Goal: Task Accomplishment & Management: Complete application form

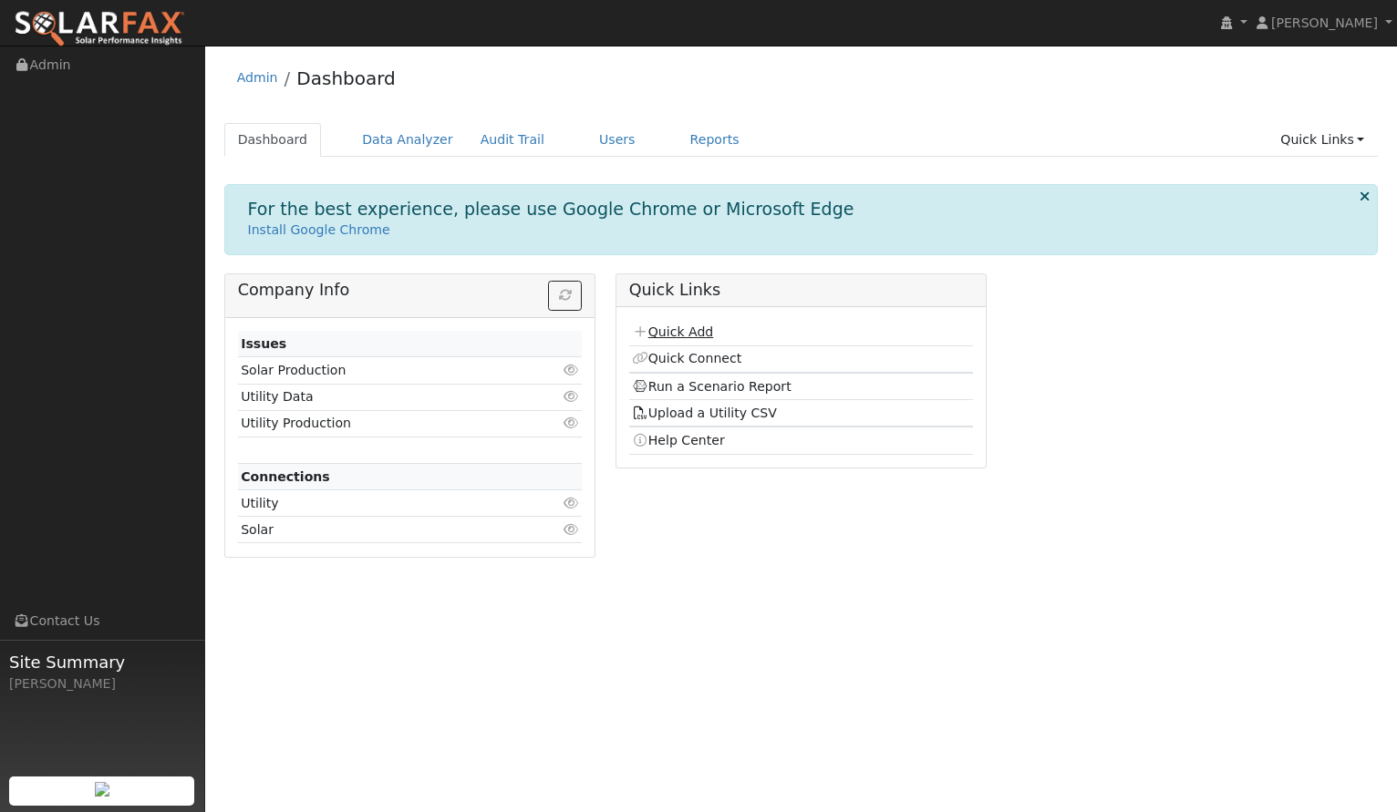
click at [685, 335] on link "Quick Add" at bounding box center [672, 332] width 81 height 15
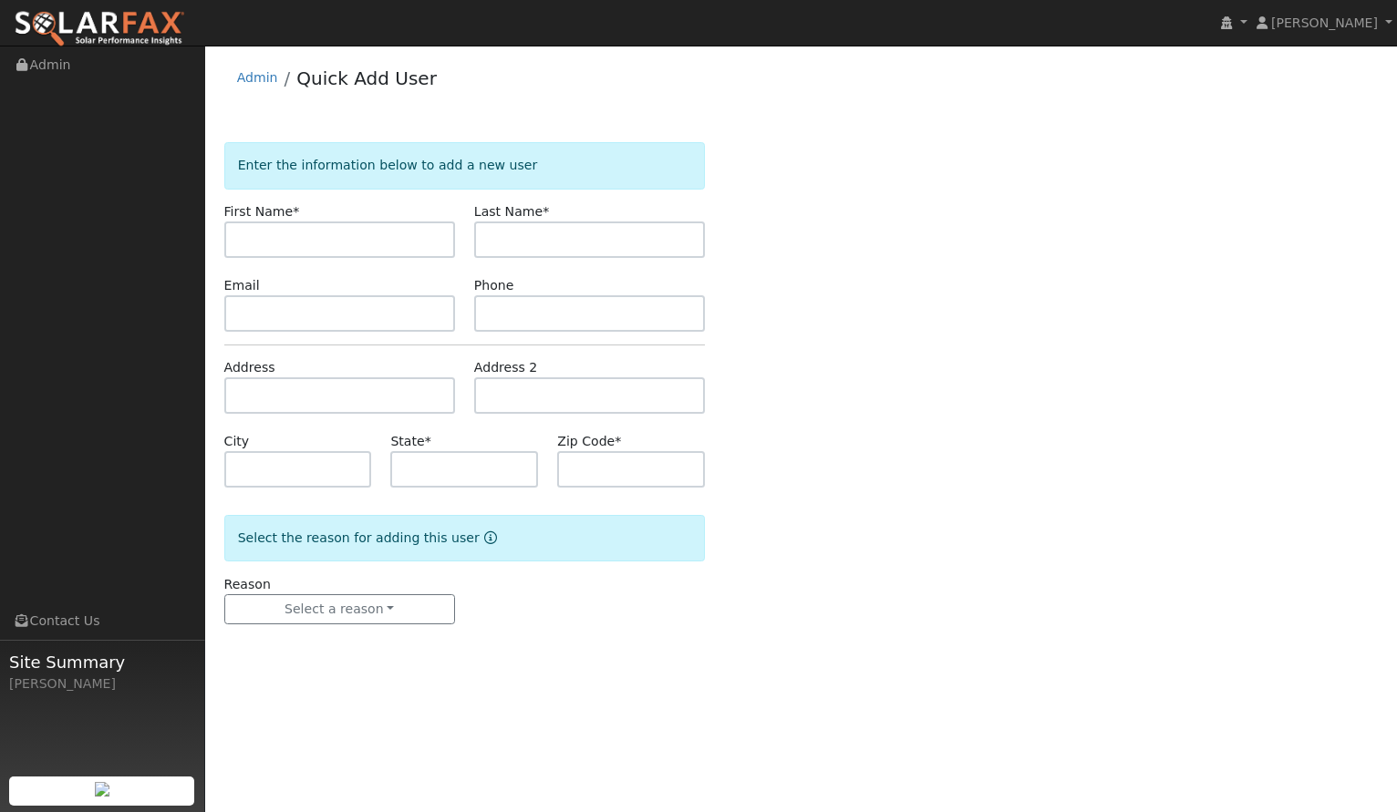
click at [389, 250] on input "text" at bounding box center [339, 240] width 231 height 36
type input "John"
type input "Dejong"
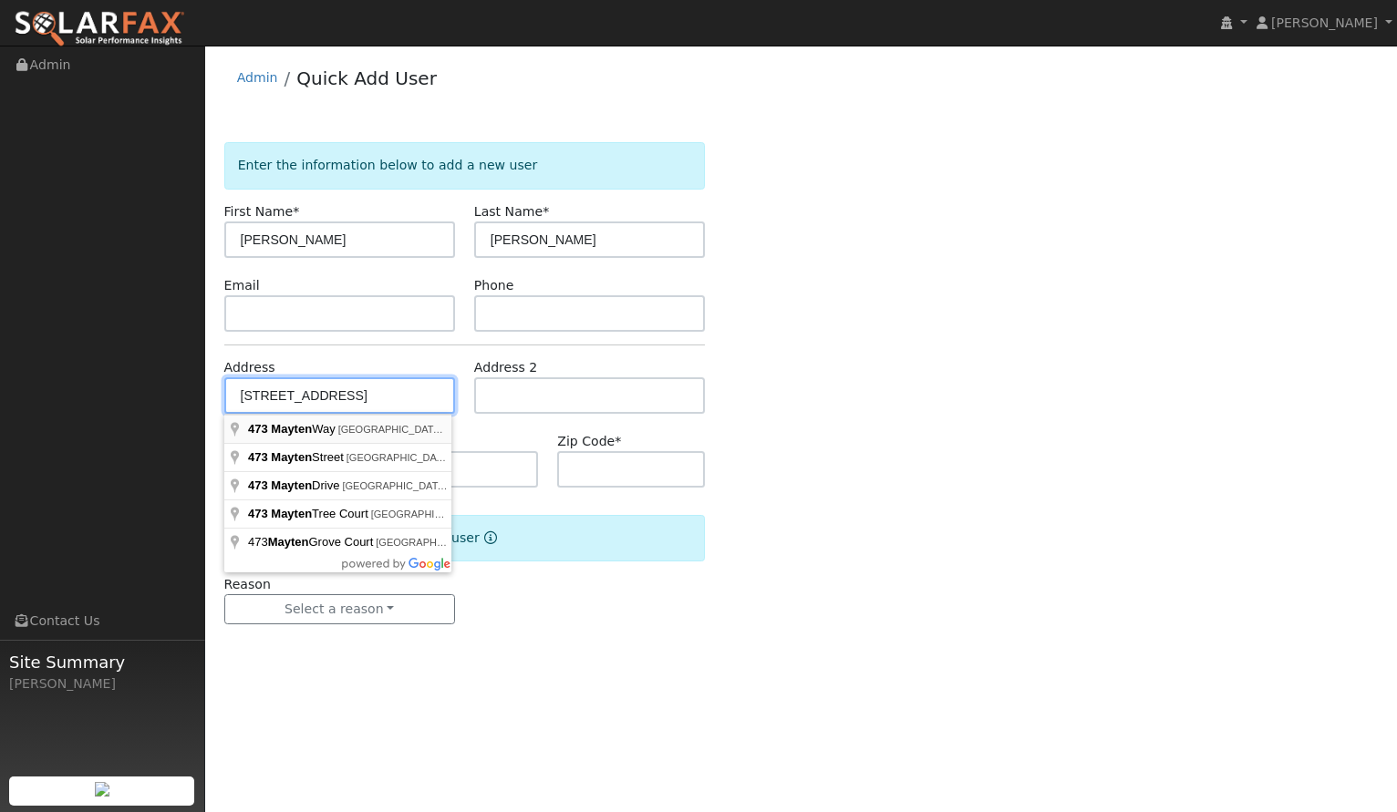
type input "473 Mayten Way"
type input "Fremont"
type input "CA"
type input "94539"
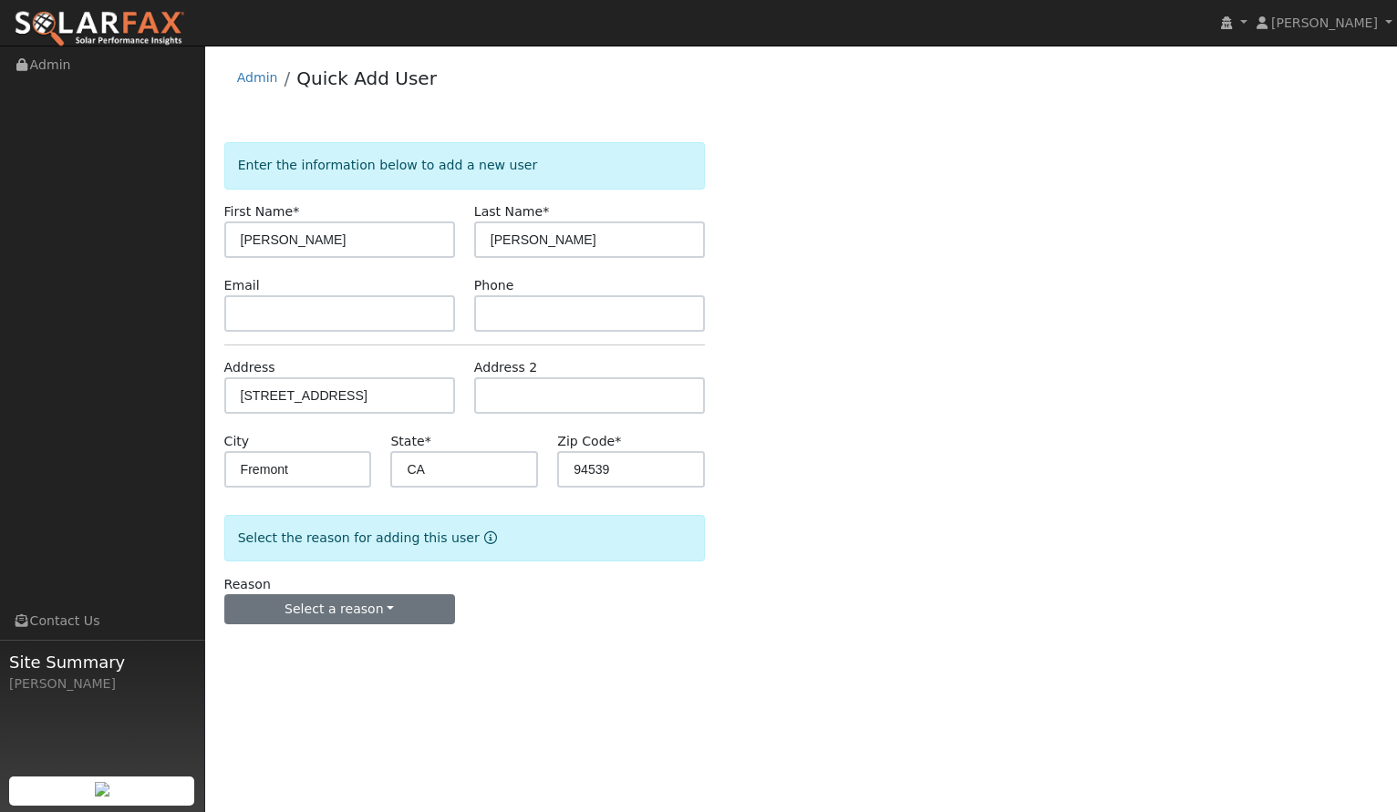
click at [341, 604] on button "Select a reason" at bounding box center [339, 609] width 231 height 31
click at [341, 674] on link "New customer adding solar" at bounding box center [325, 673] width 201 height 26
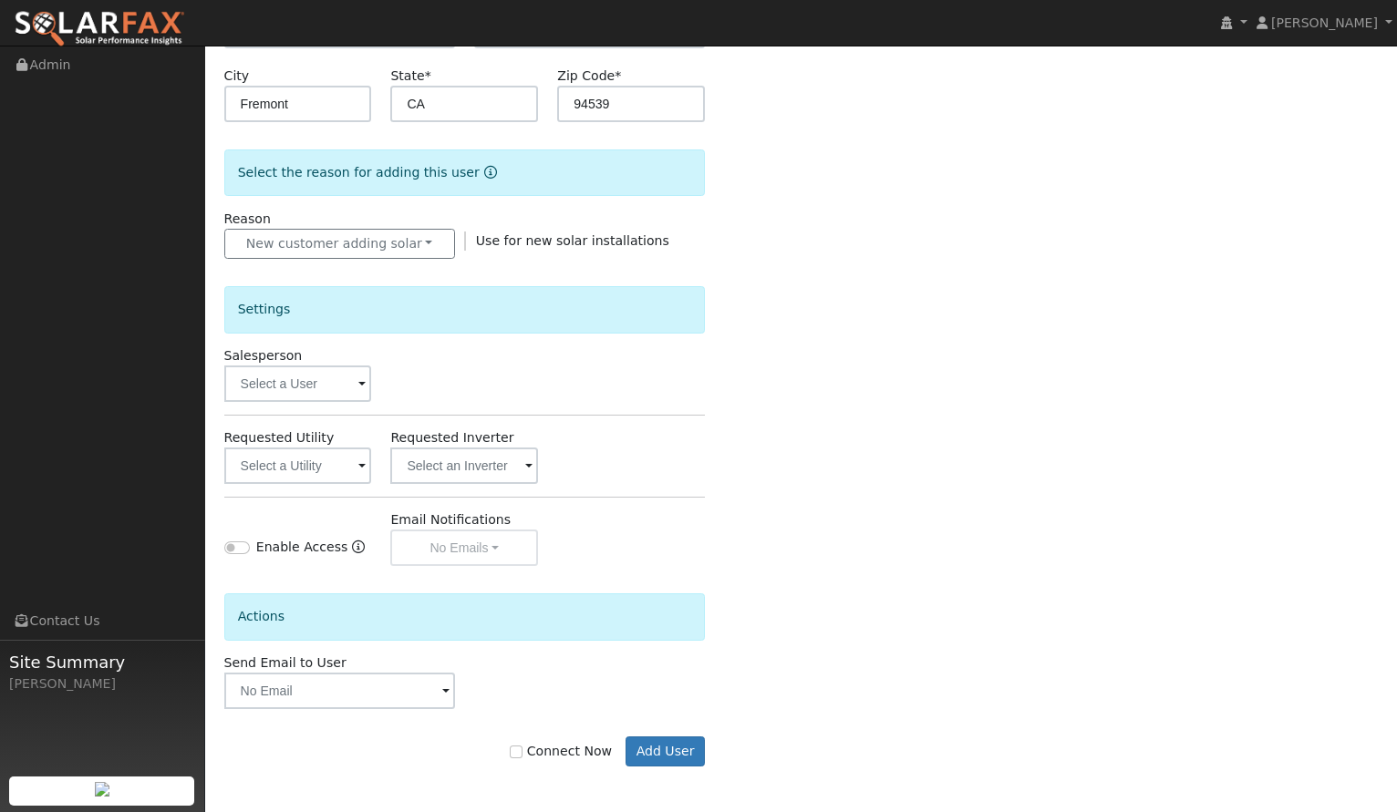
scroll to position [366, 0]
click at [331, 388] on input "text" at bounding box center [298, 384] width 148 height 36
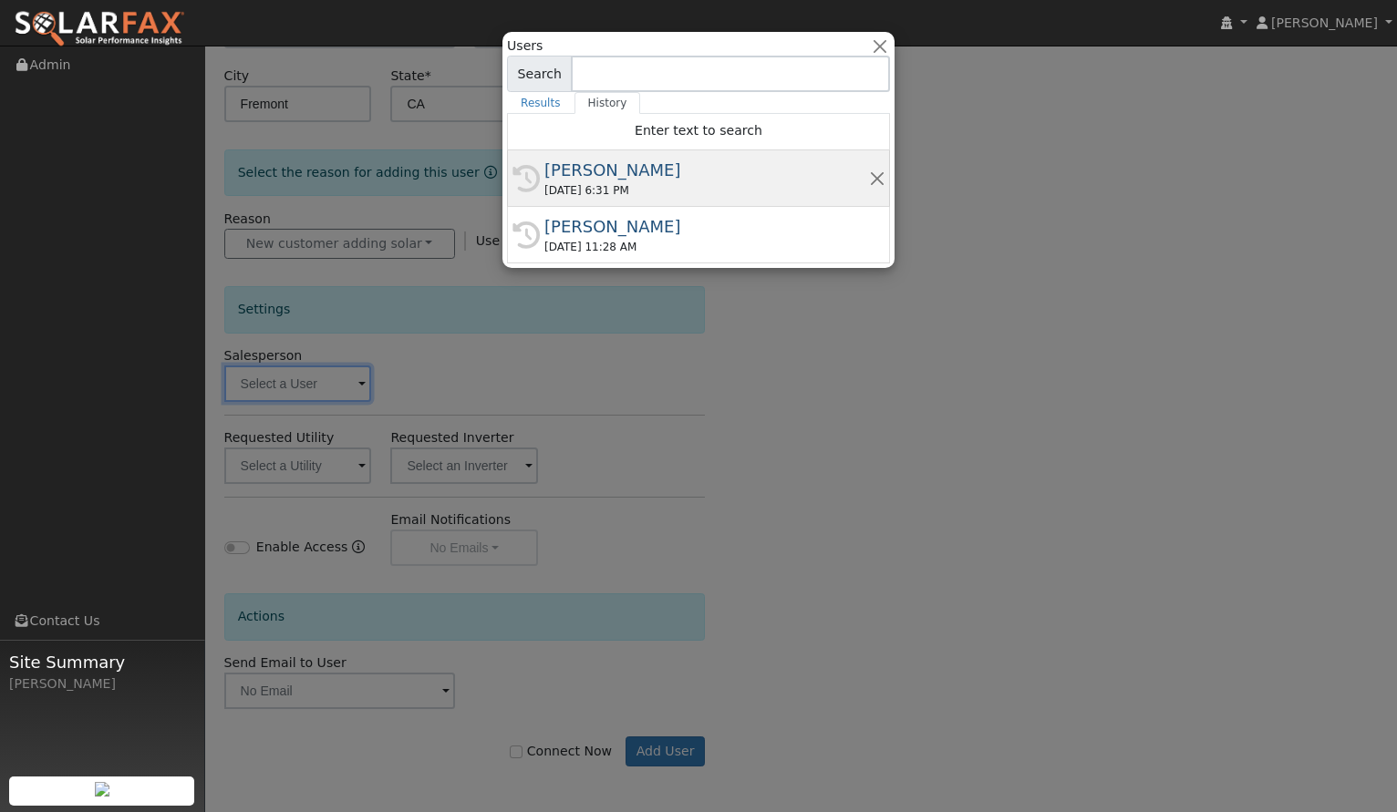
click at [582, 196] on div "08/21/2025 6:31 PM" at bounding box center [706, 190] width 325 height 16
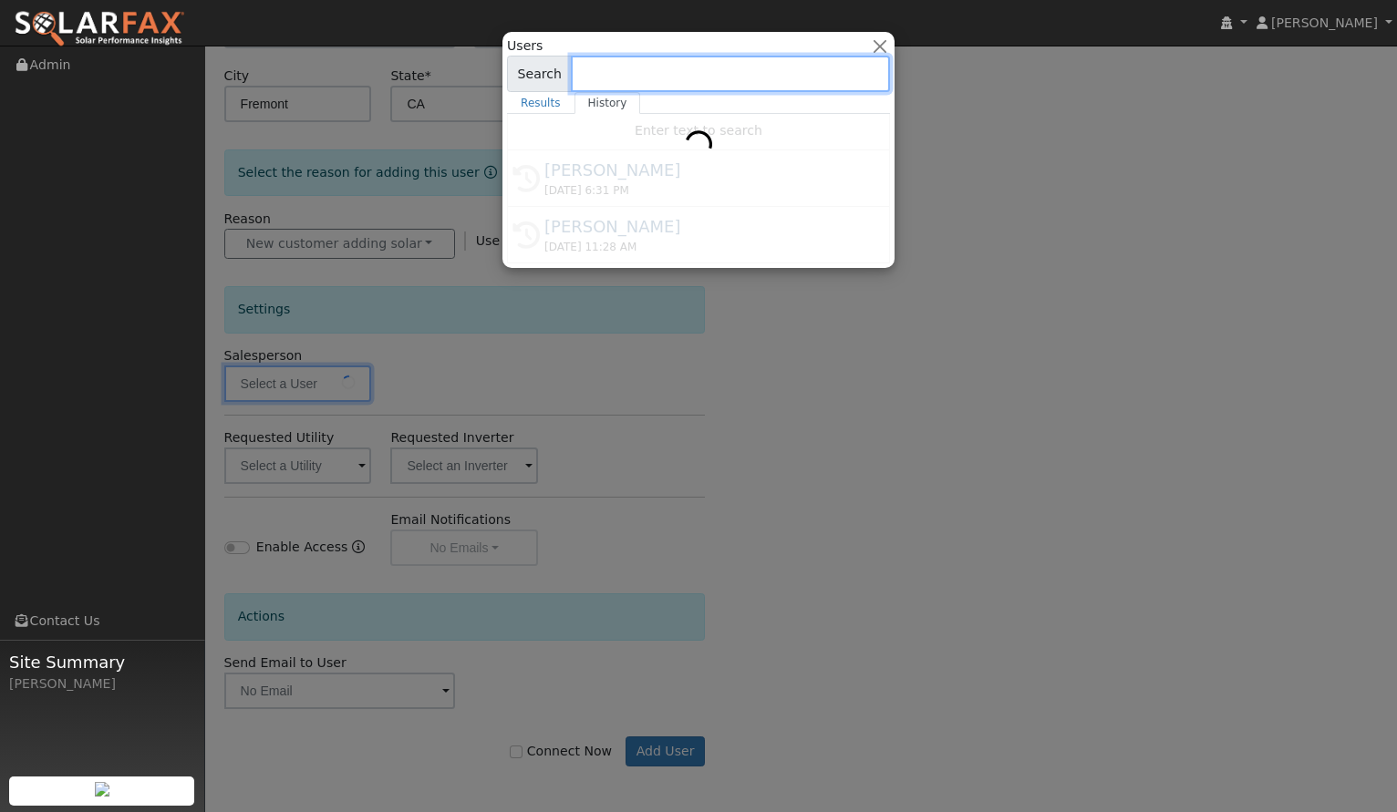
type input "[PERSON_NAME]"
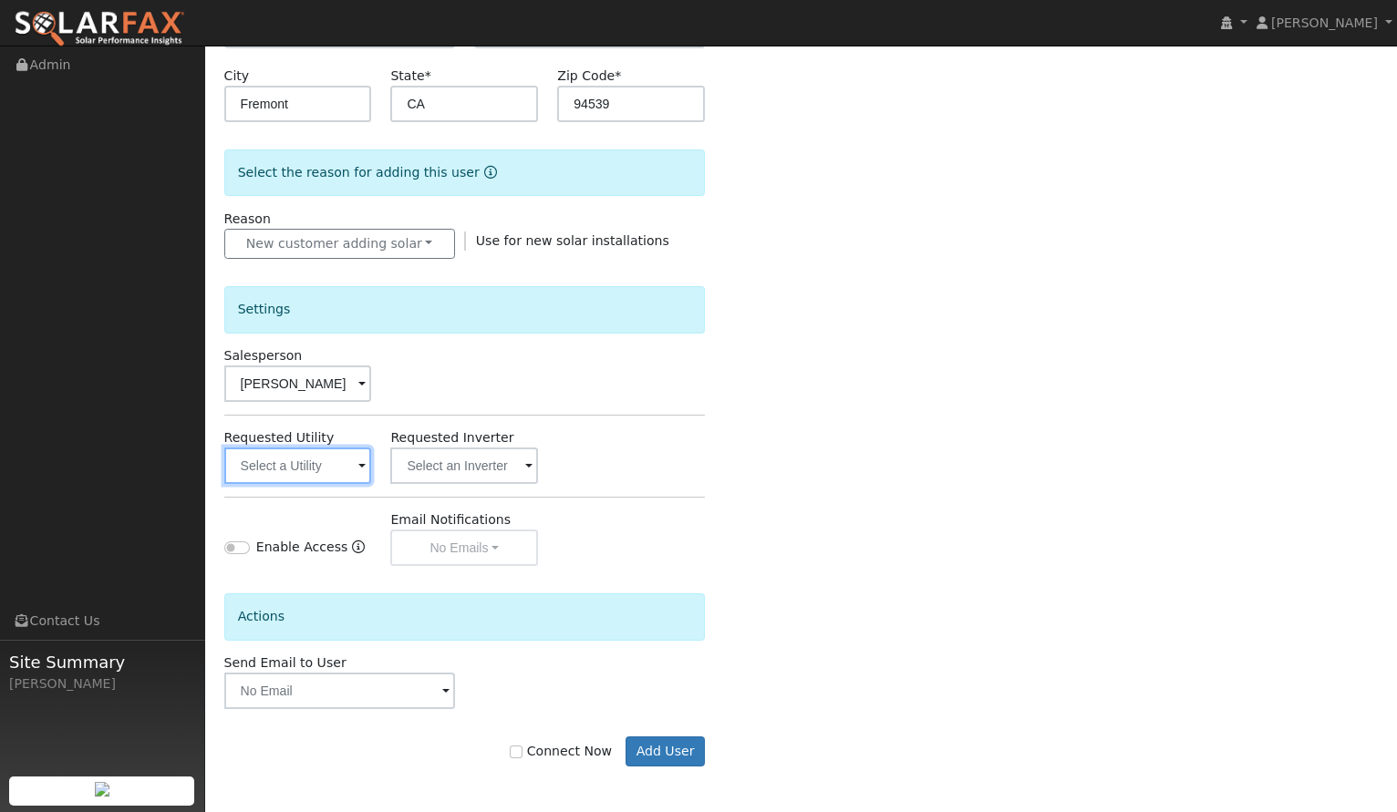
click at [348, 471] on input "text" at bounding box center [298, 466] width 148 height 36
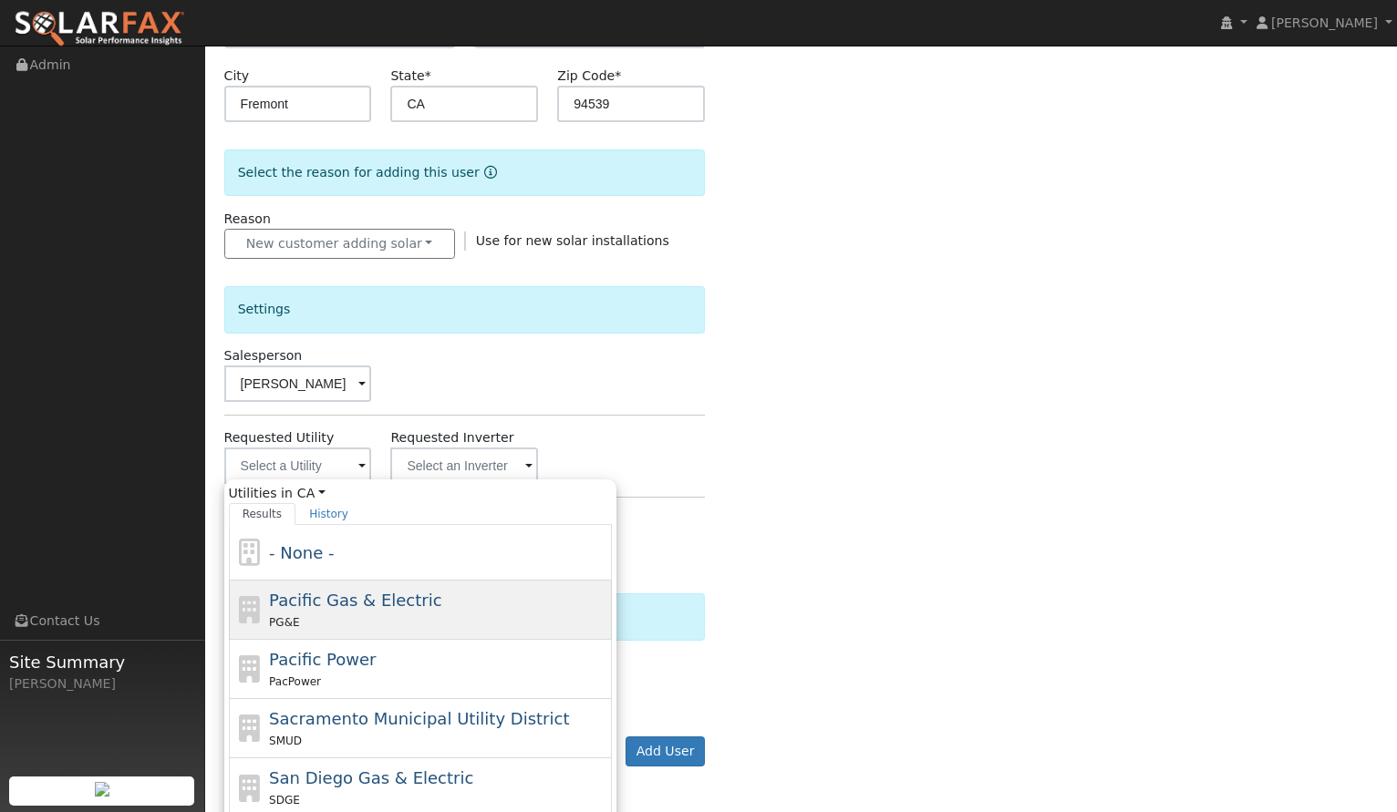
click at [366, 591] on span "Pacific Gas & Electric" at bounding box center [355, 600] width 172 height 19
type input "Pacific Gas & Electric"
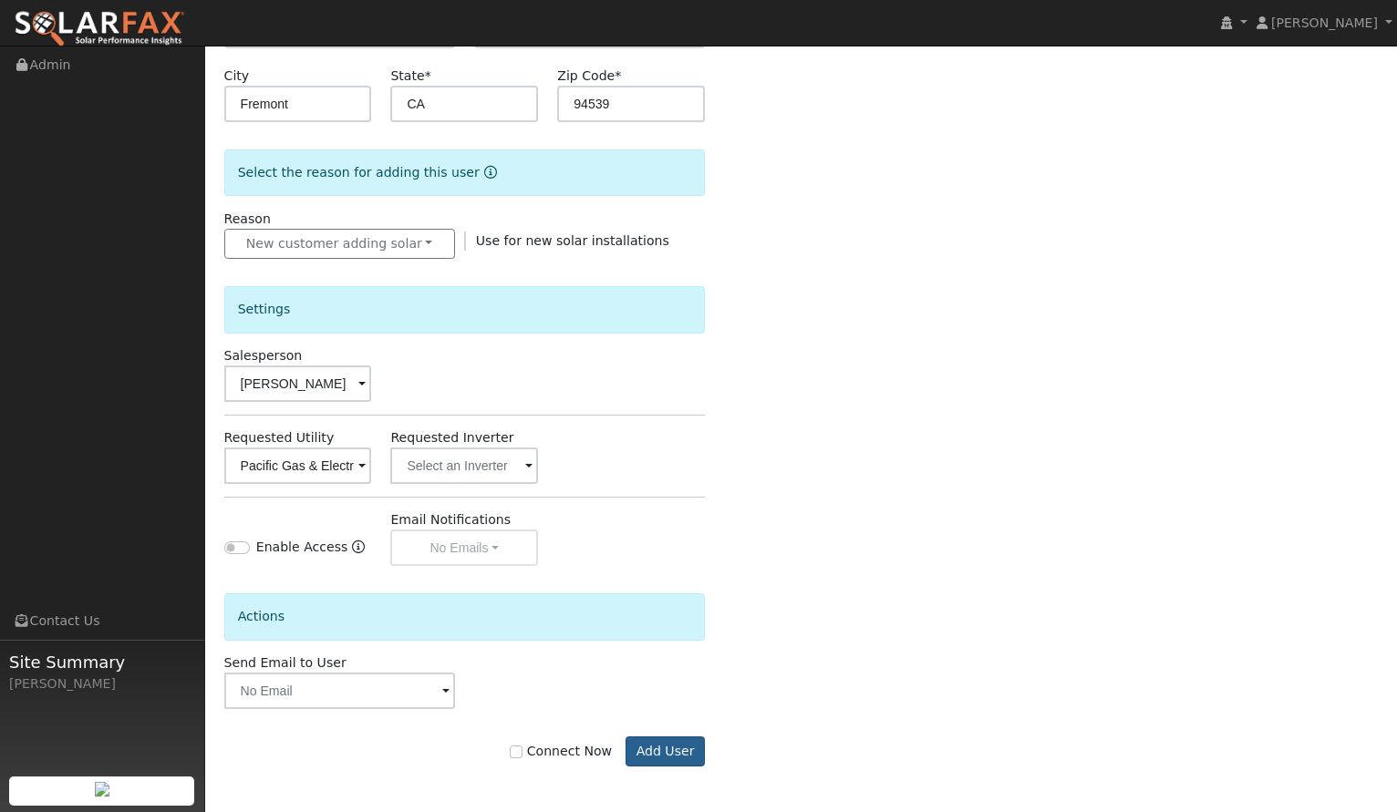
click at [666, 754] on button "Add User" at bounding box center [664, 752] width 79 height 31
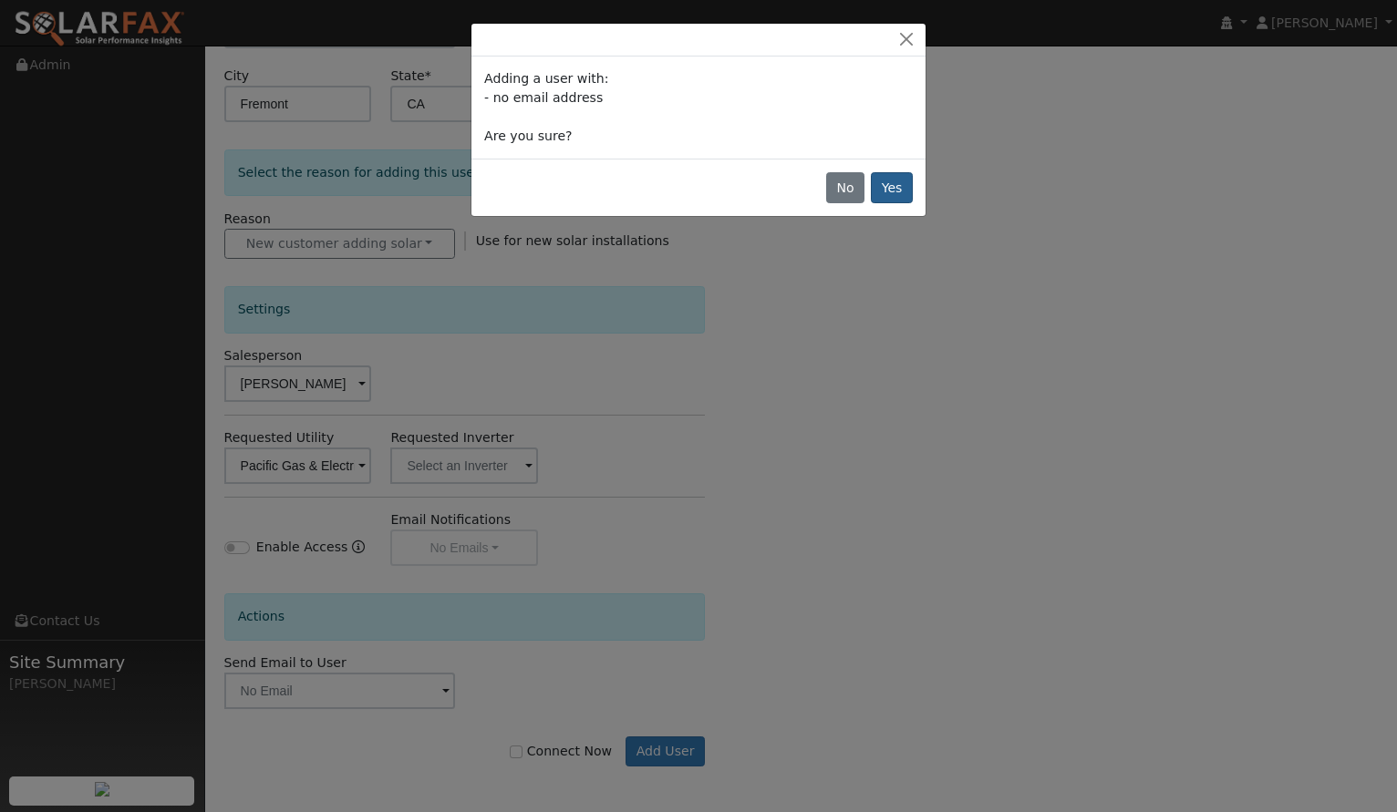
click at [882, 190] on button "Yes" at bounding box center [892, 187] width 42 height 31
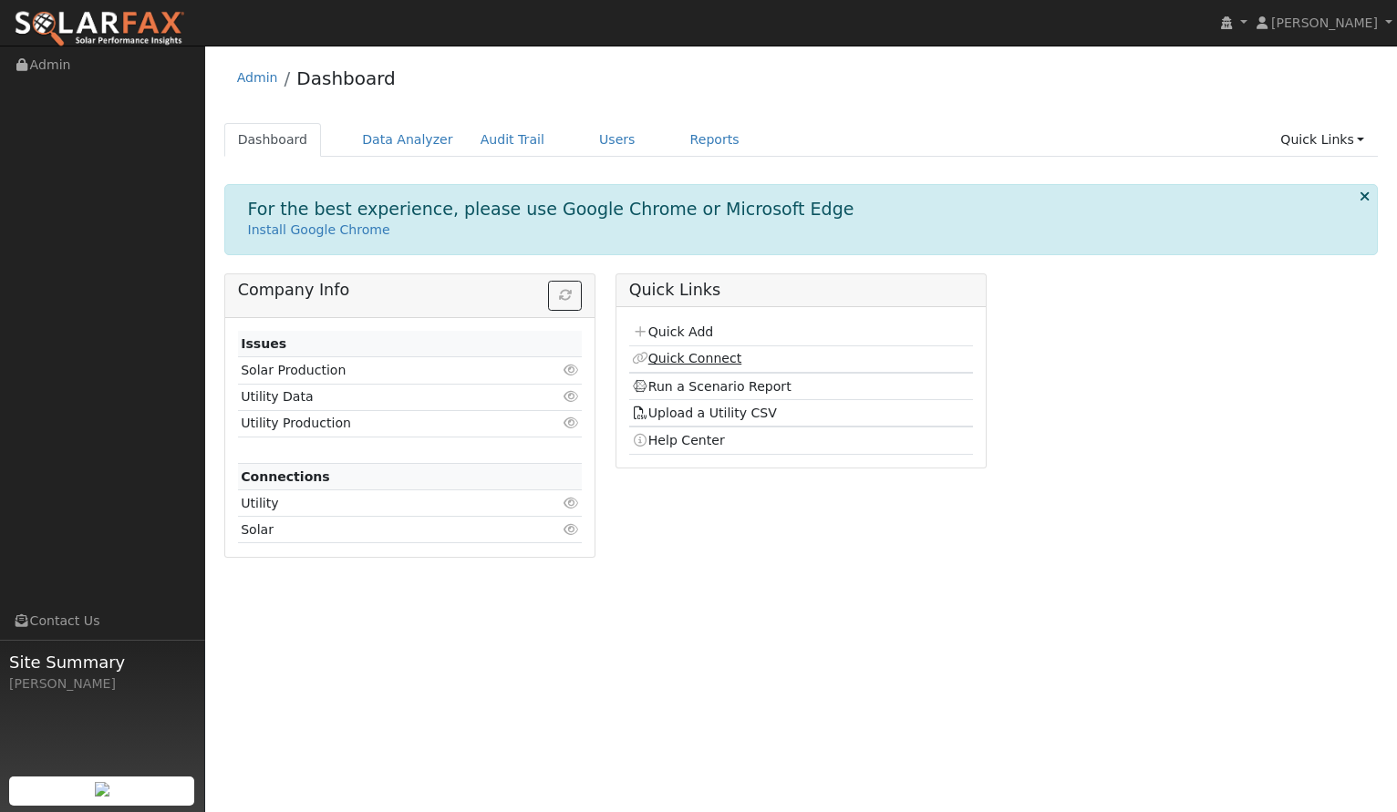
click at [699, 364] on link "Quick Connect" at bounding box center [686, 358] width 109 height 15
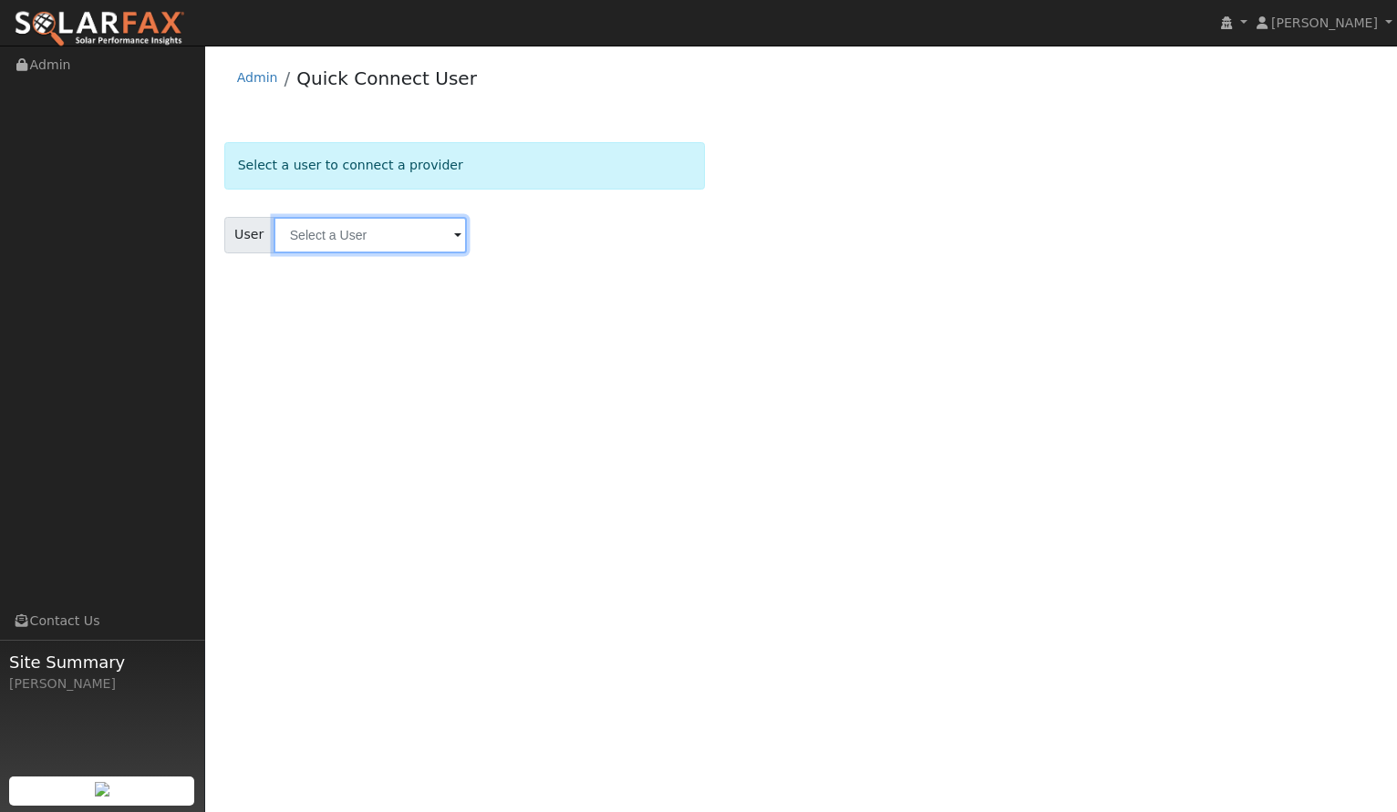
click at [407, 239] on input "text" at bounding box center [370, 235] width 193 height 36
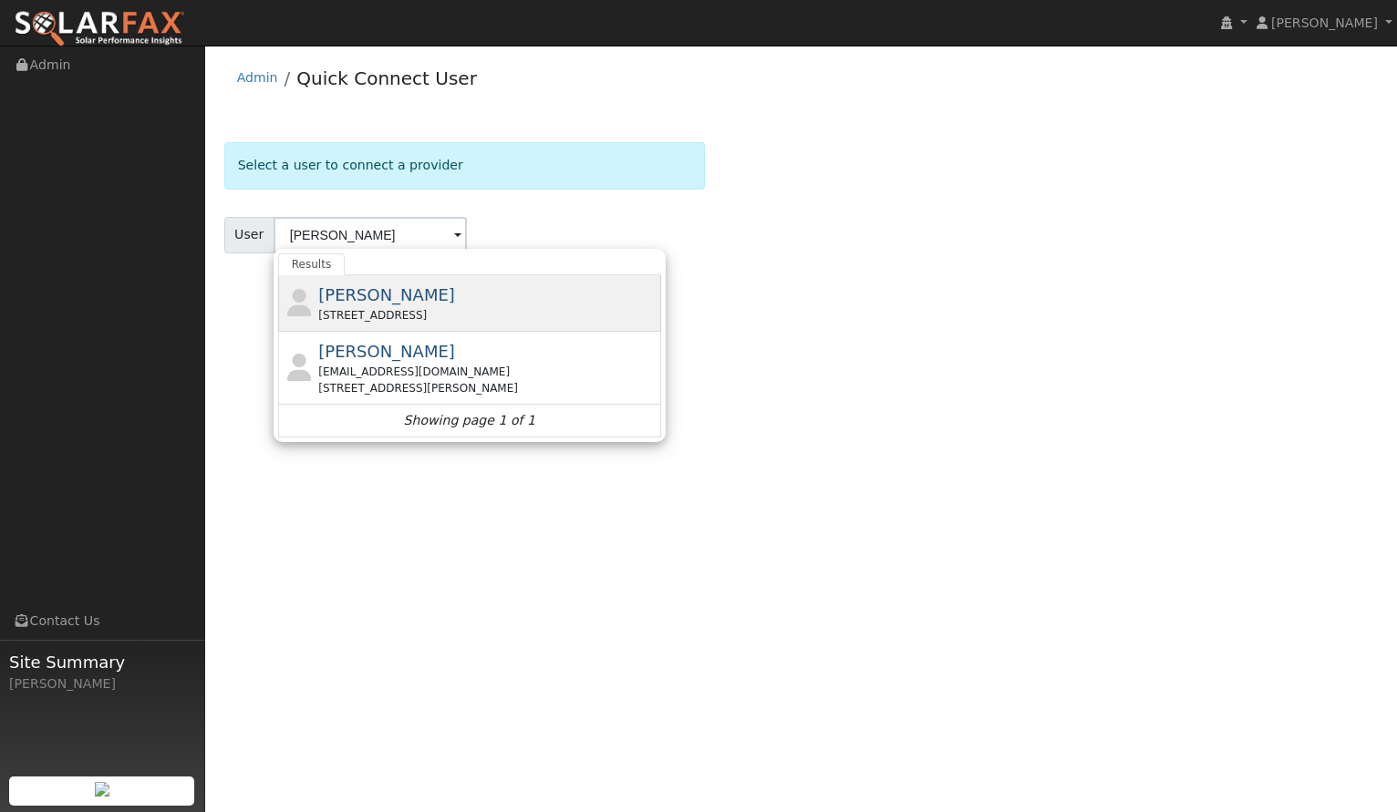
drag, startPoint x: 312, startPoint y: 264, endPoint x: 346, endPoint y: 299, distance: 49.0
click at [346, 299] on span "John Dejong" at bounding box center [386, 294] width 137 height 19
type input "John Dejong"
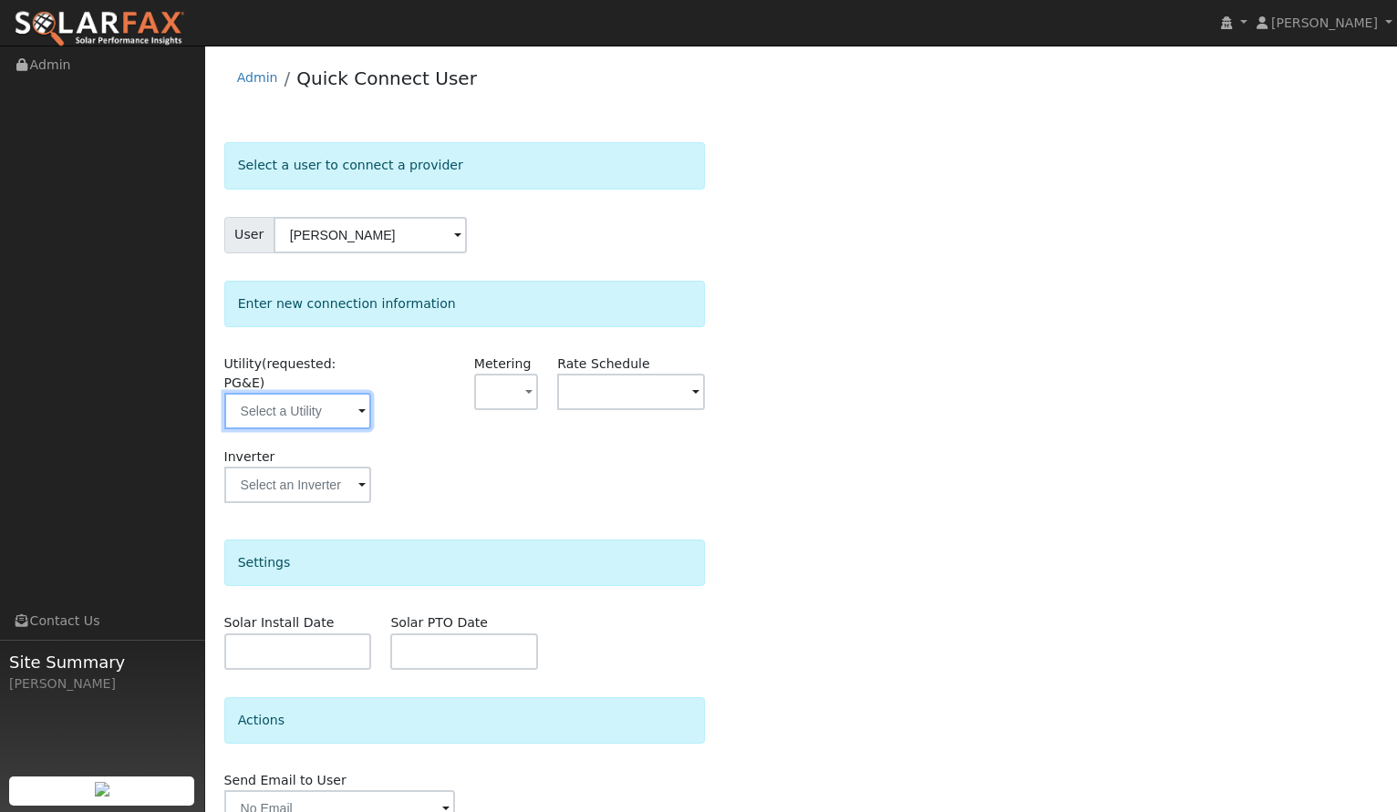
click at [298, 417] on input "text" at bounding box center [298, 411] width 148 height 36
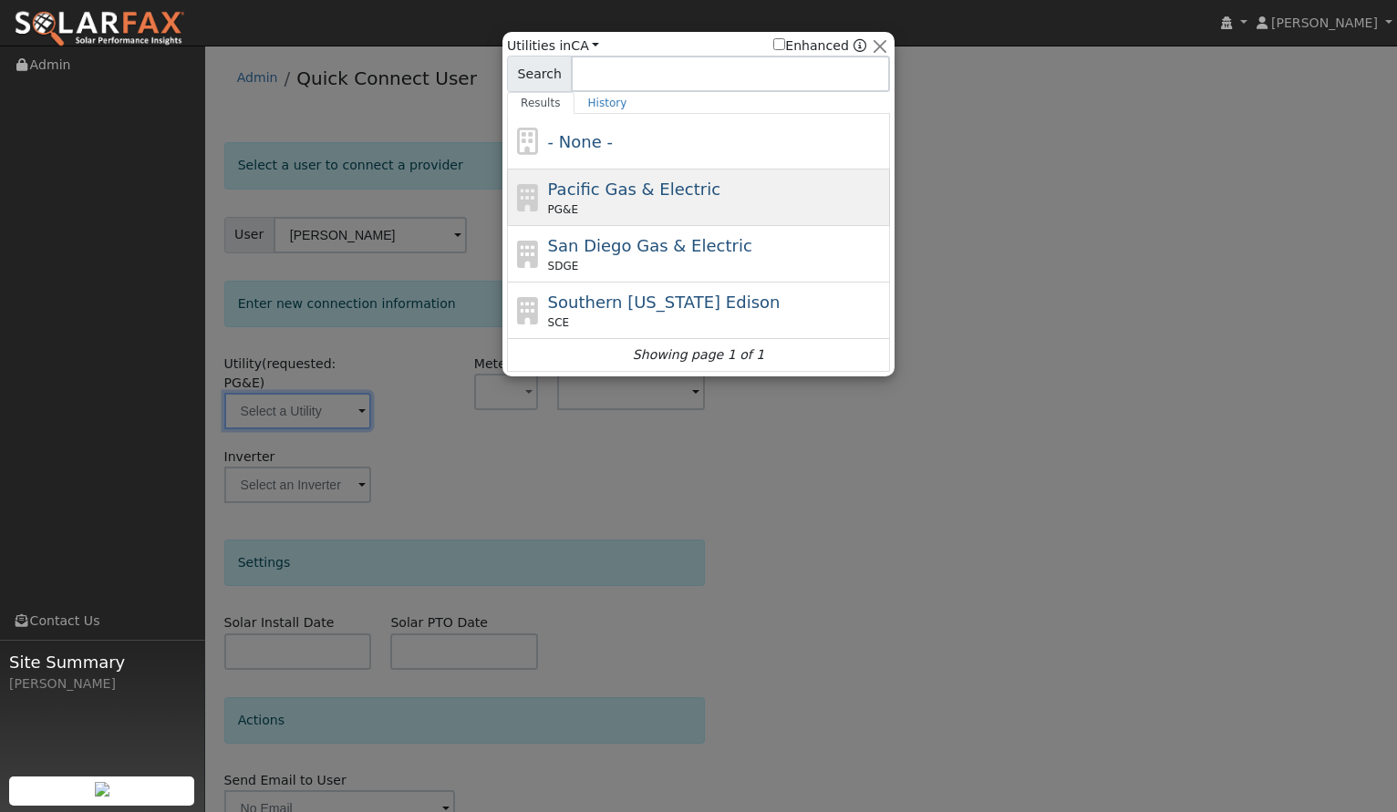
click at [628, 182] on span "Pacific Gas & Electric" at bounding box center [634, 189] width 172 height 19
type input "PG&E"
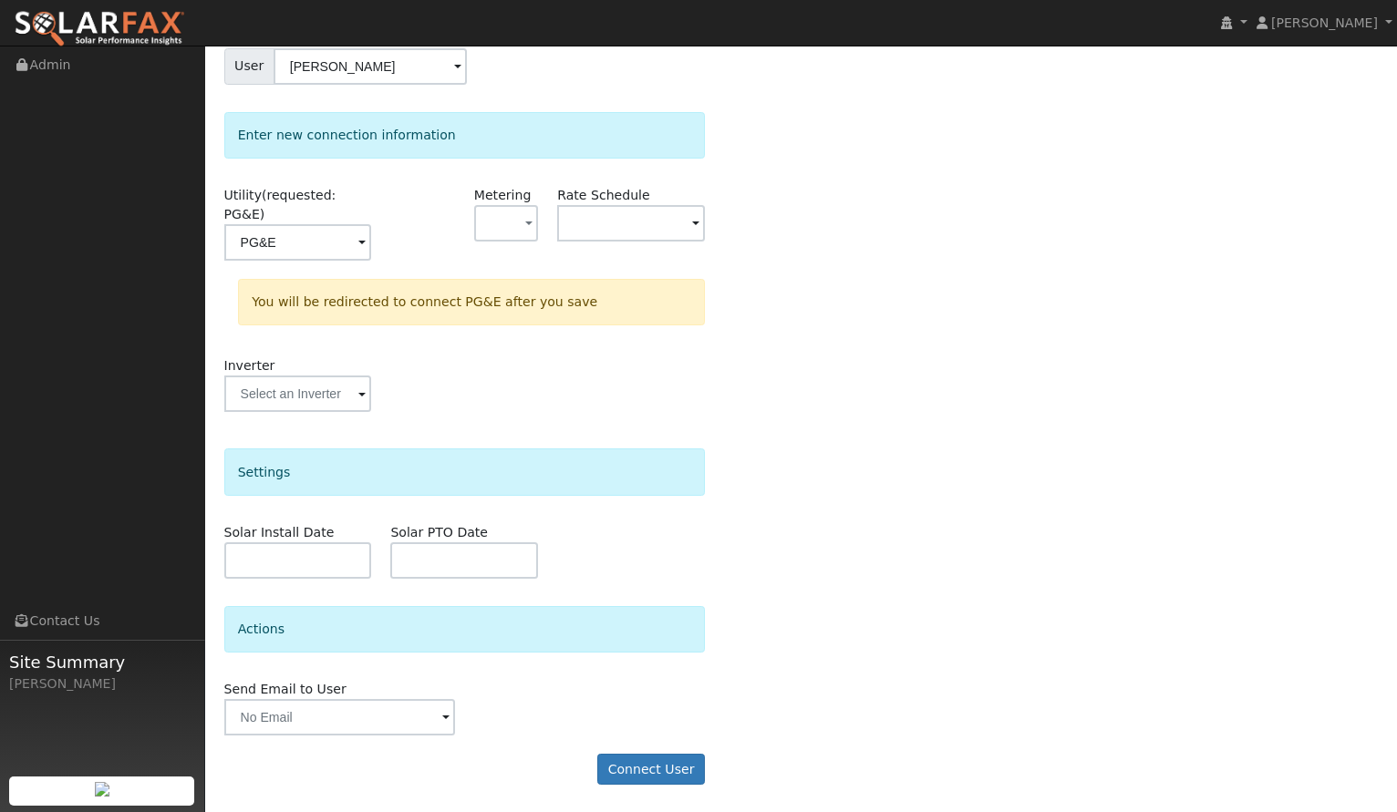
scroll to position [168, 0]
click at [669, 772] on button "Connect User" at bounding box center [651, 770] width 108 height 31
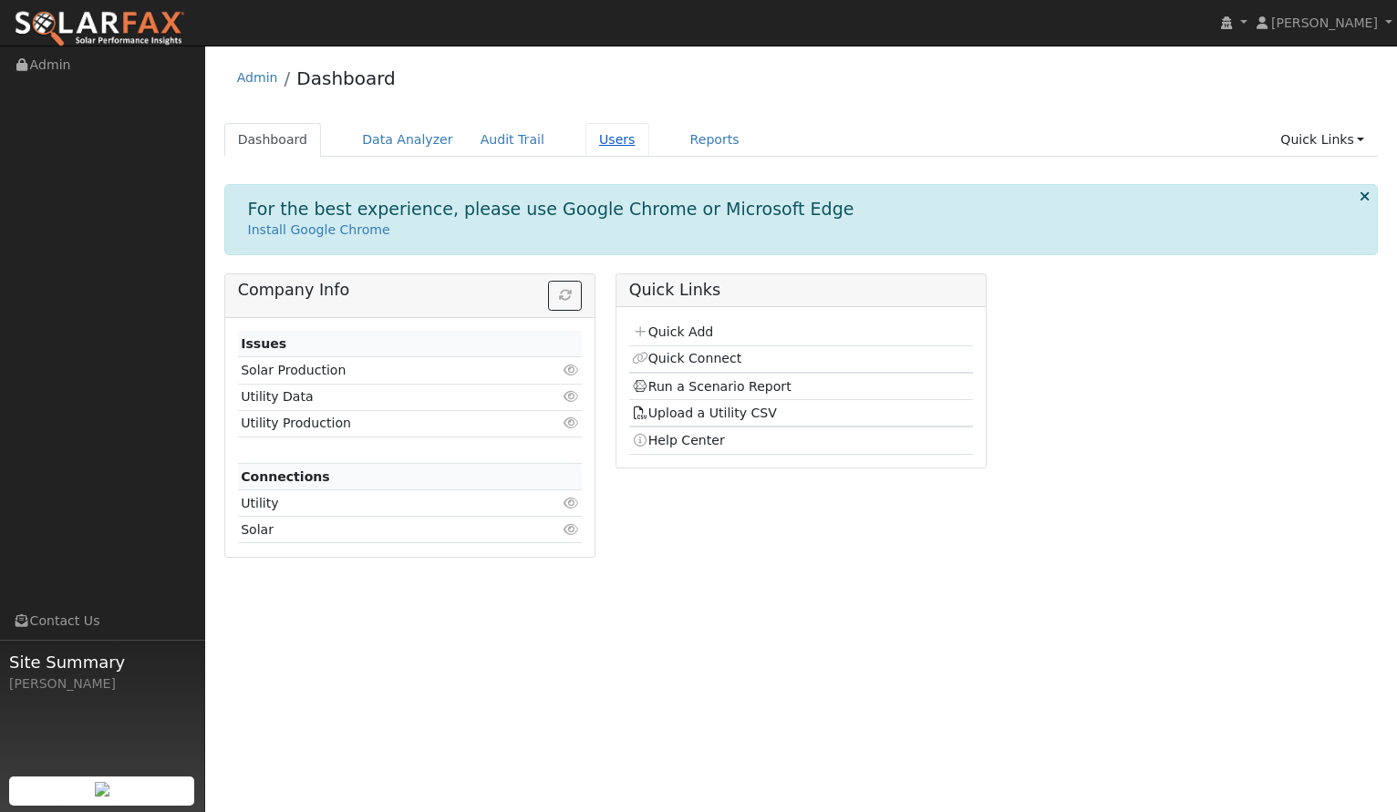
click at [590, 143] on link "Users" at bounding box center [617, 140] width 64 height 34
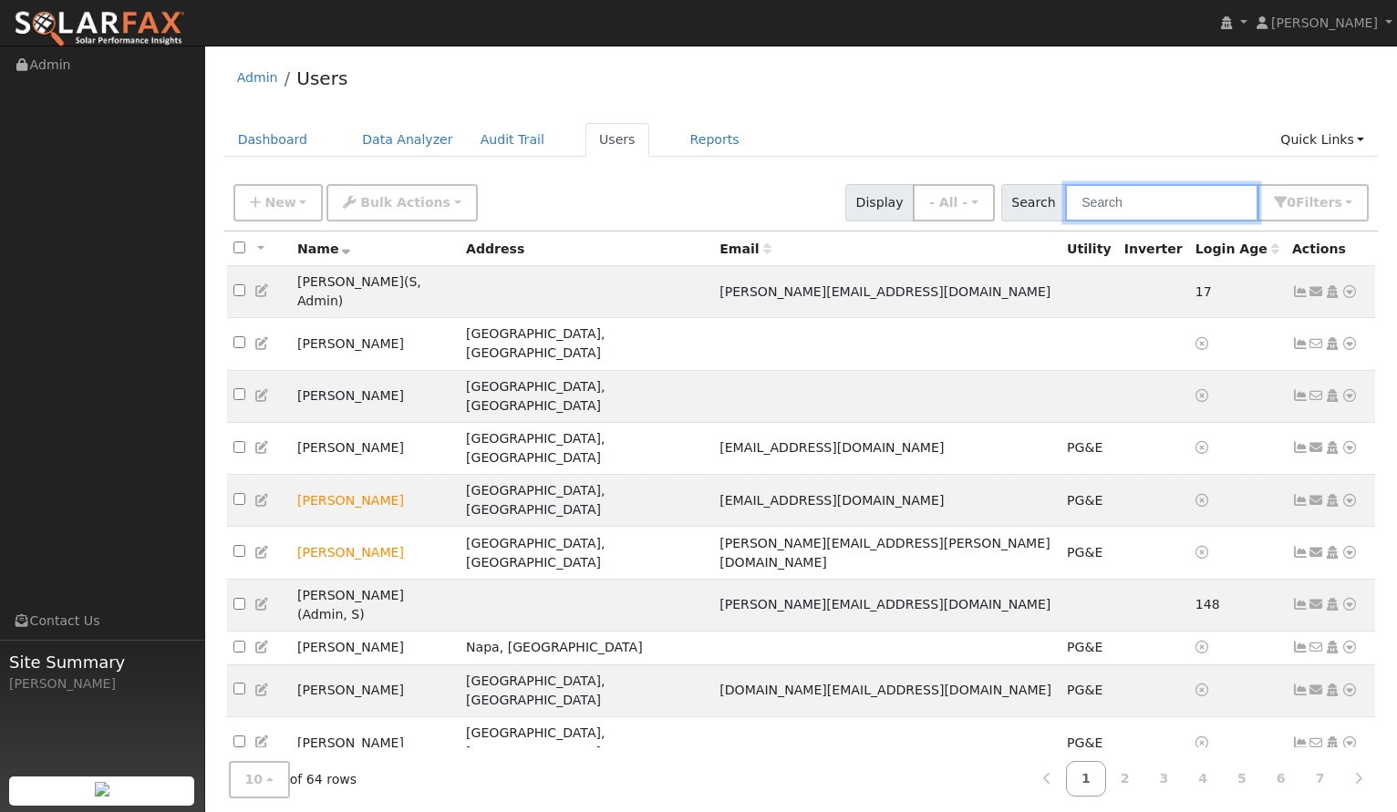
click at [1146, 204] on input "text" at bounding box center [1161, 202] width 193 height 37
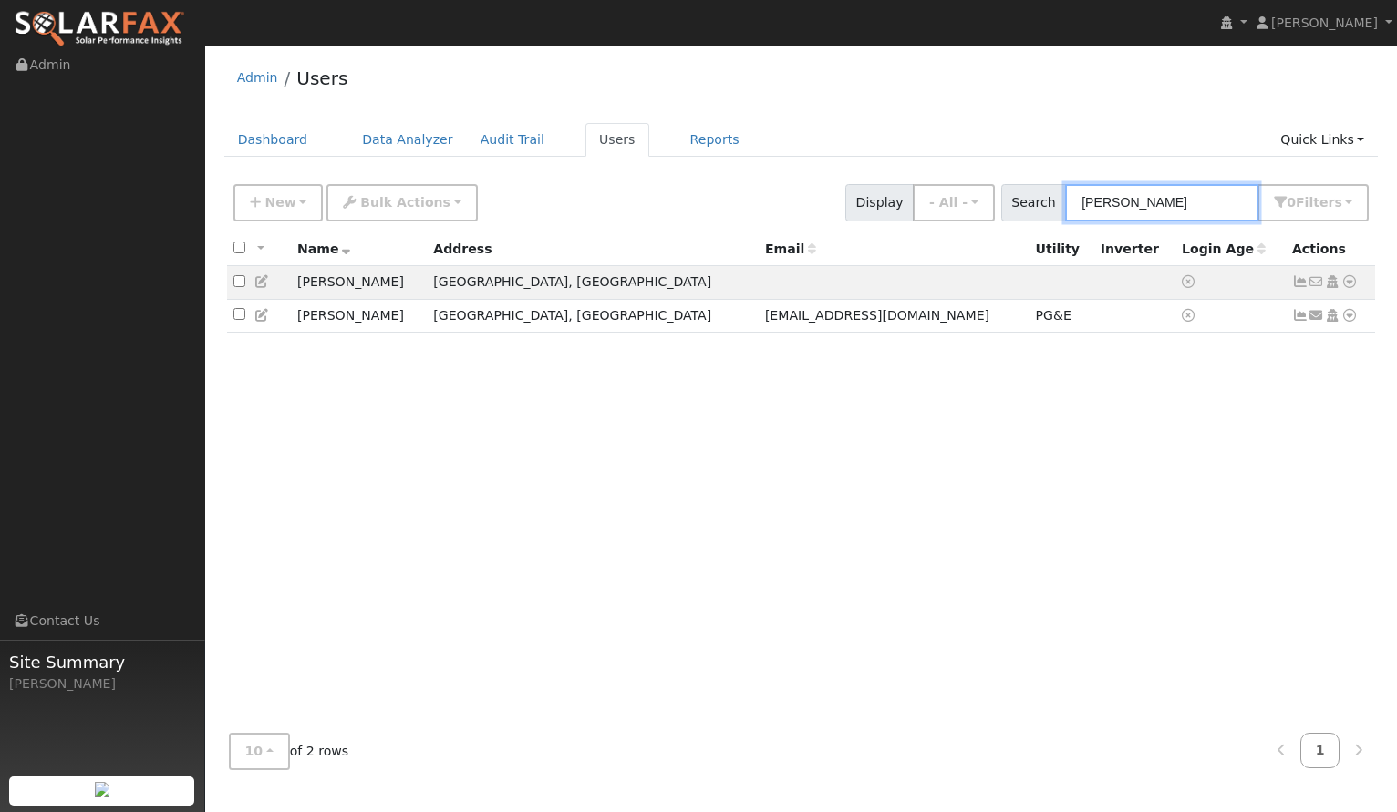
type input "John"
drag, startPoint x: 1146, startPoint y: 204, endPoint x: 360, endPoint y: 280, distance: 789.5
click at [360, 280] on td "John Dejong" at bounding box center [359, 283] width 136 height 34
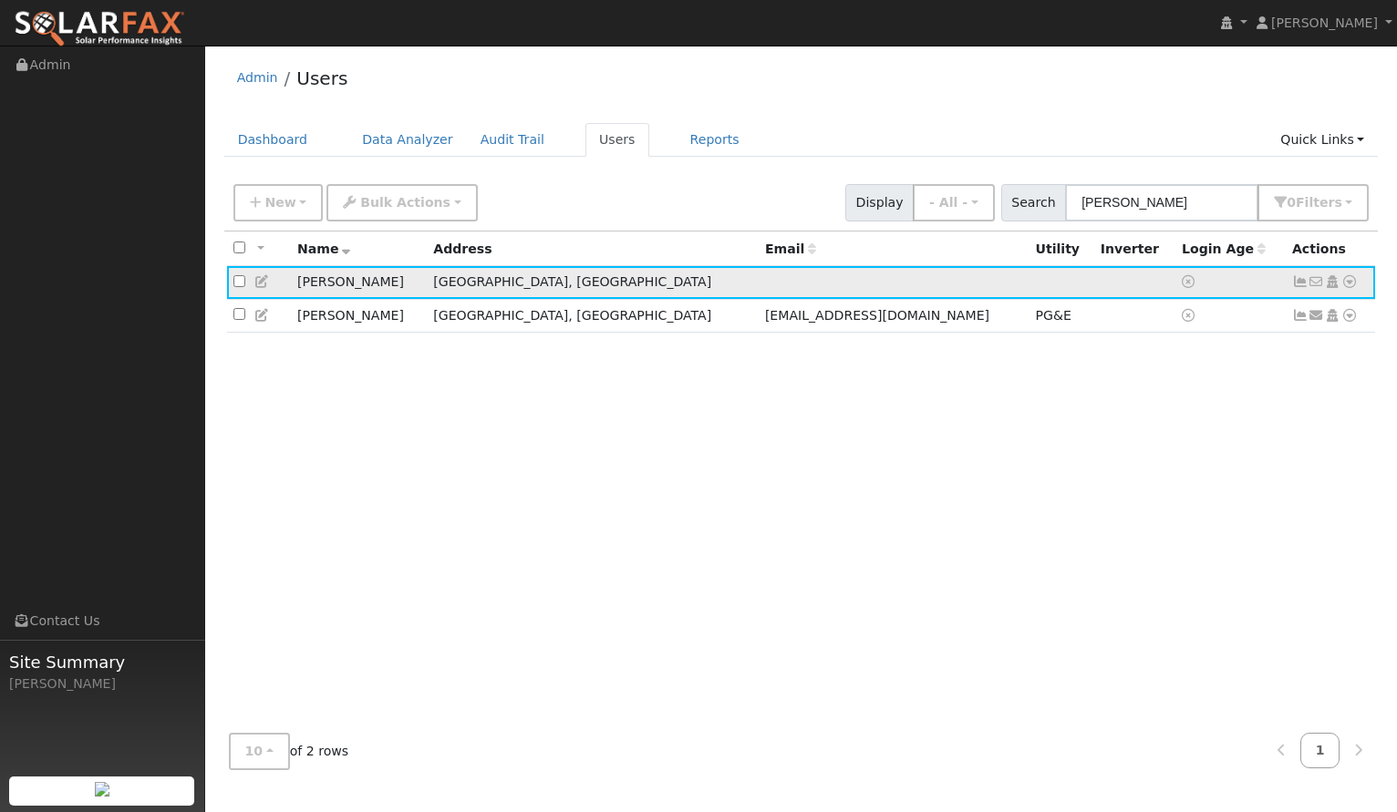
click at [1300, 285] on icon at bounding box center [1300, 281] width 16 height 13
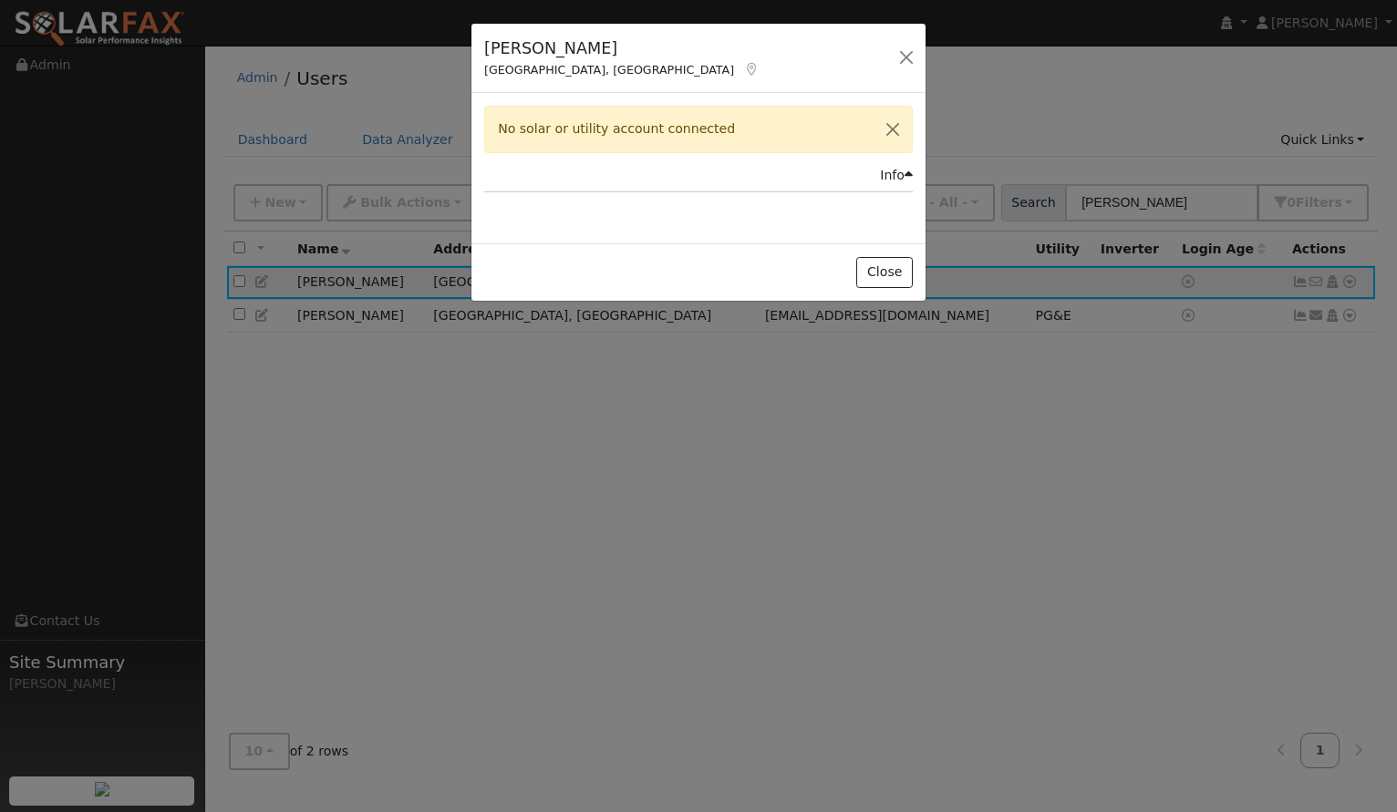
click at [645, 132] on div "No solar or utility account connected" at bounding box center [698, 129] width 428 height 46
click at [902, 64] on button "button" at bounding box center [906, 58] width 26 height 26
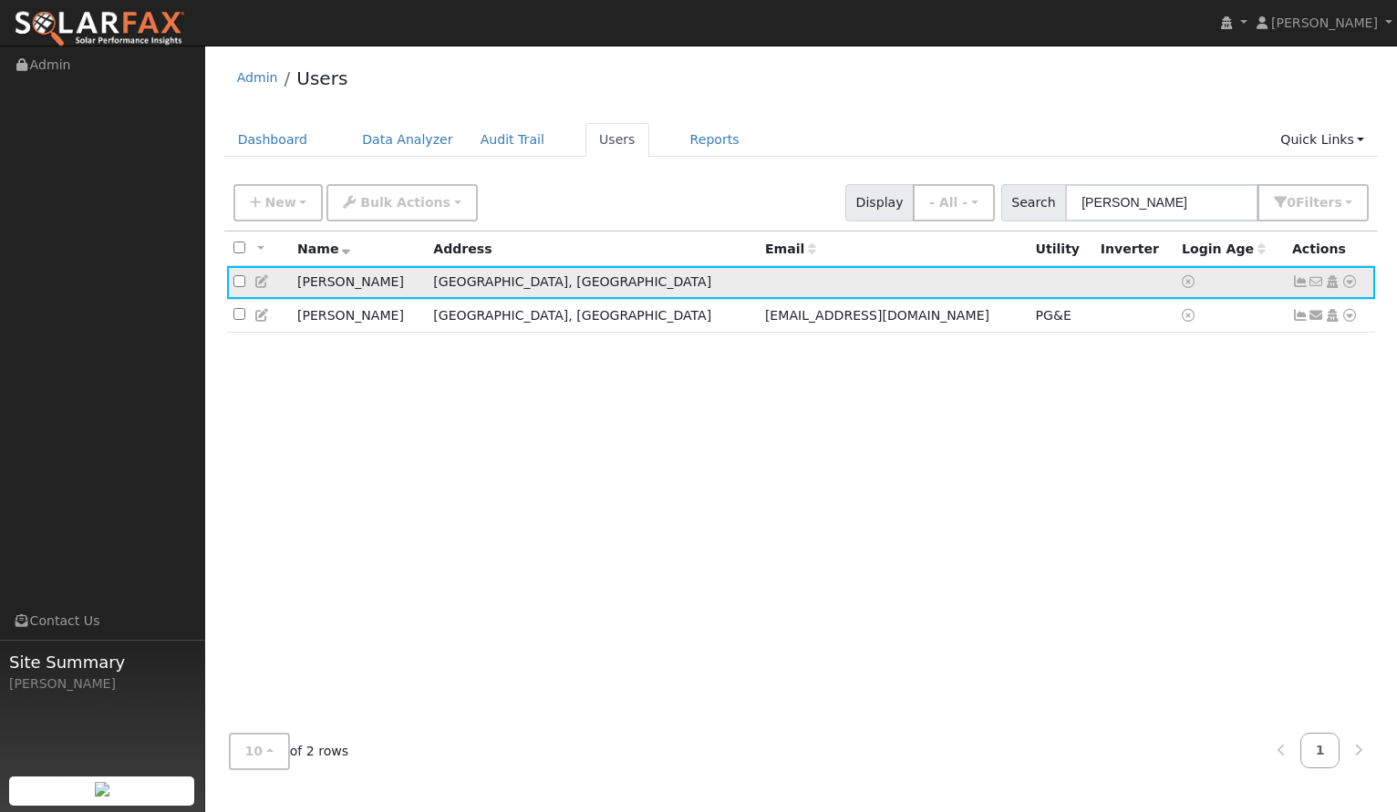
click at [1334, 288] on icon at bounding box center [1332, 281] width 16 height 13
